Goal: Find specific fact: Find specific fact

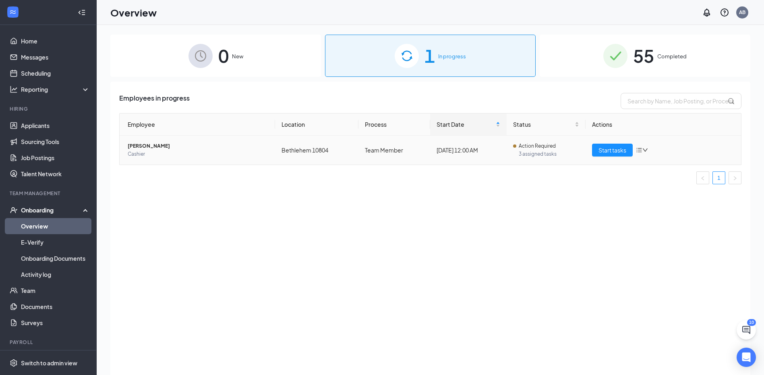
click at [176, 146] on span "[PERSON_NAME]" at bounding box center [198, 146] width 141 height 8
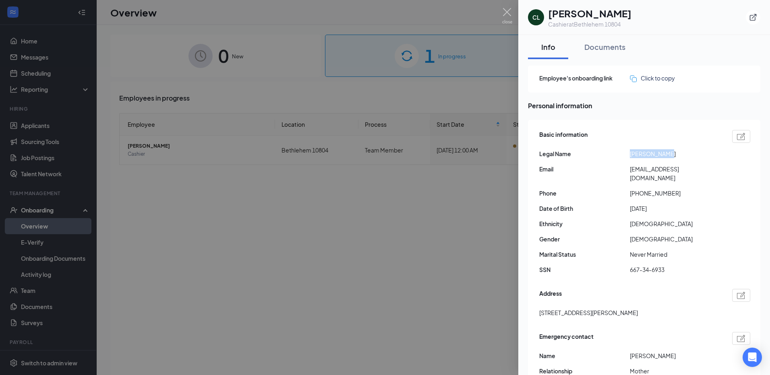
drag, startPoint x: 663, startPoint y: 155, endPoint x: 631, endPoint y: 159, distance: 32.0
click at [631, 159] on div "Basic information Legal Name [PERSON_NAME] Email [EMAIL_ADDRESS][DOMAIN_NAME] P…" at bounding box center [644, 204] width 211 height 153
drag, startPoint x: 631, startPoint y: 159, endPoint x: 661, endPoint y: 156, distance: 29.5
copy span "[PERSON_NAME]"
drag, startPoint x: 688, startPoint y: 152, endPoint x: 667, endPoint y: 152, distance: 21.4
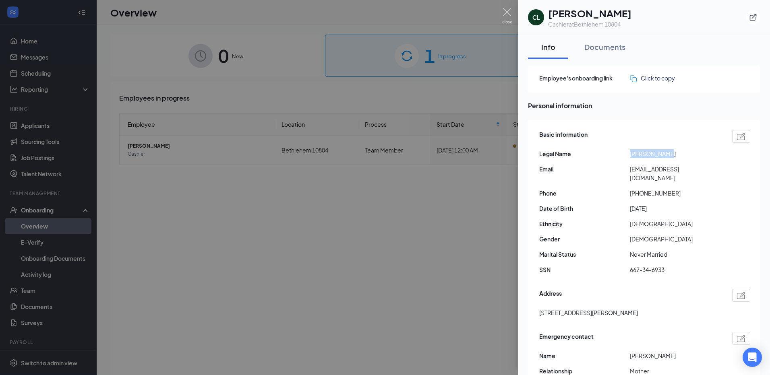
click at [667, 152] on span "[PERSON_NAME]" at bounding box center [675, 153] width 91 height 9
copy span "[PERSON_NAME]"
click at [664, 167] on span "[EMAIL_ADDRESS][DOMAIN_NAME]" at bounding box center [675, 174] width 91 height 18
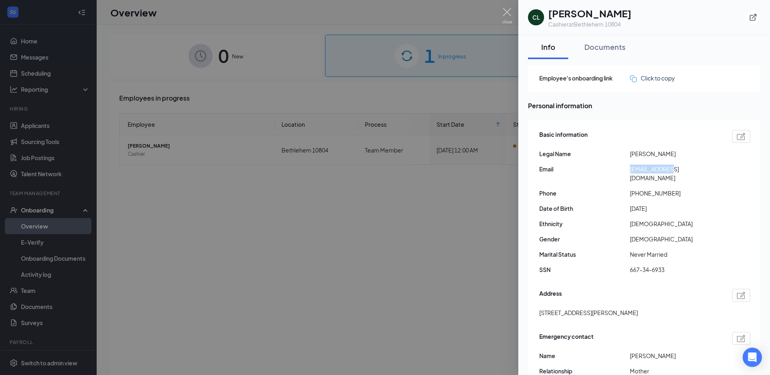
click at [664, 167] on span "[EMAIL_ADDRESS][DOMAIN_NAME]" at bounding box center [675, 174] width 91 height 18
